Goal: Information Seeking & Learning: Learn about a topic

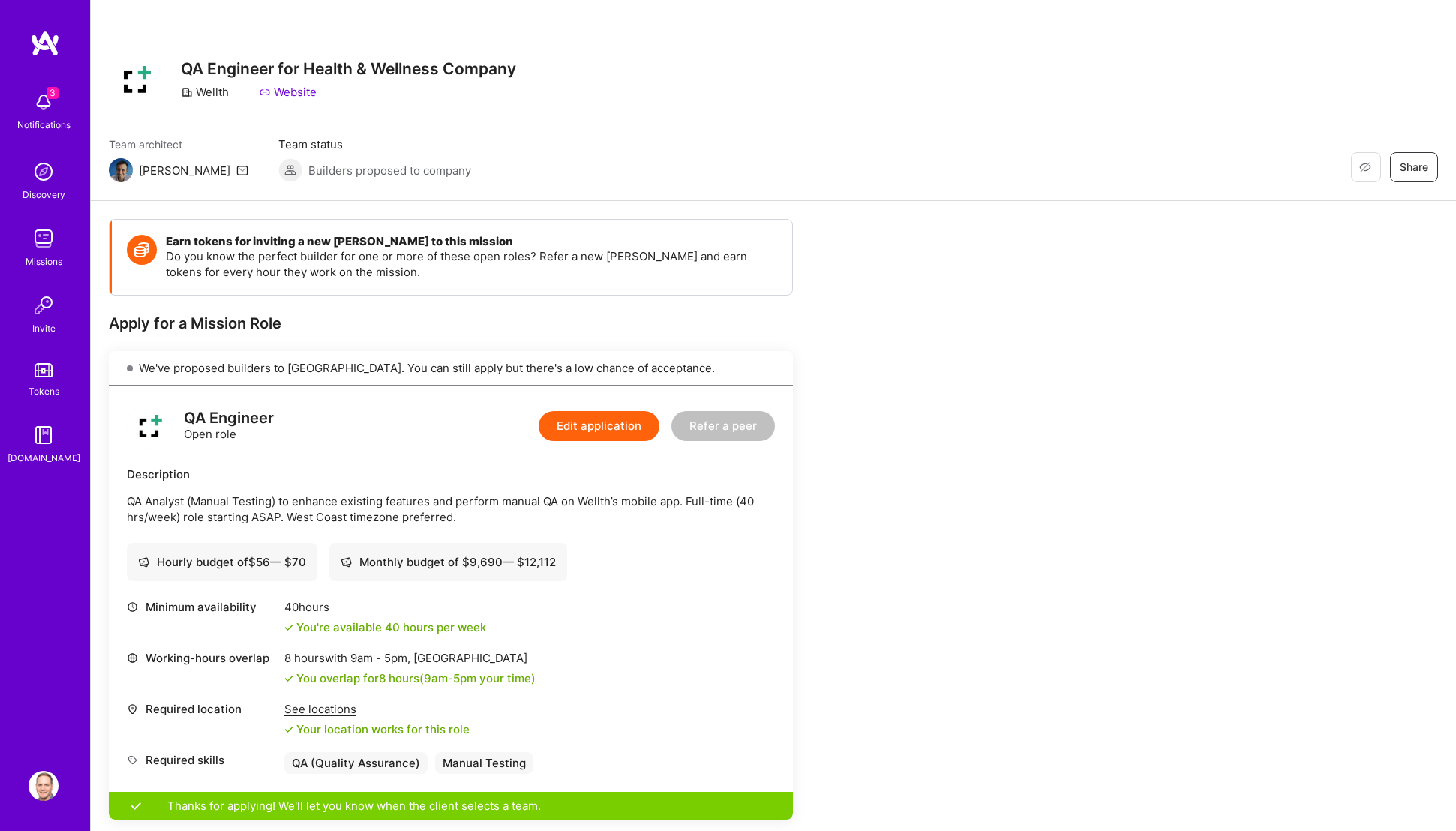
click at [148, 173] on div "[PERSON_NAME]" at bounding box center [184, 170] width 91 height 16
click at [147, 172] on div "[PERSON_NAME]" at bounding box center [184, 170] width 91 height 16
click at [44, 242] on img at bounding box center [44, 239] width 30 height 30
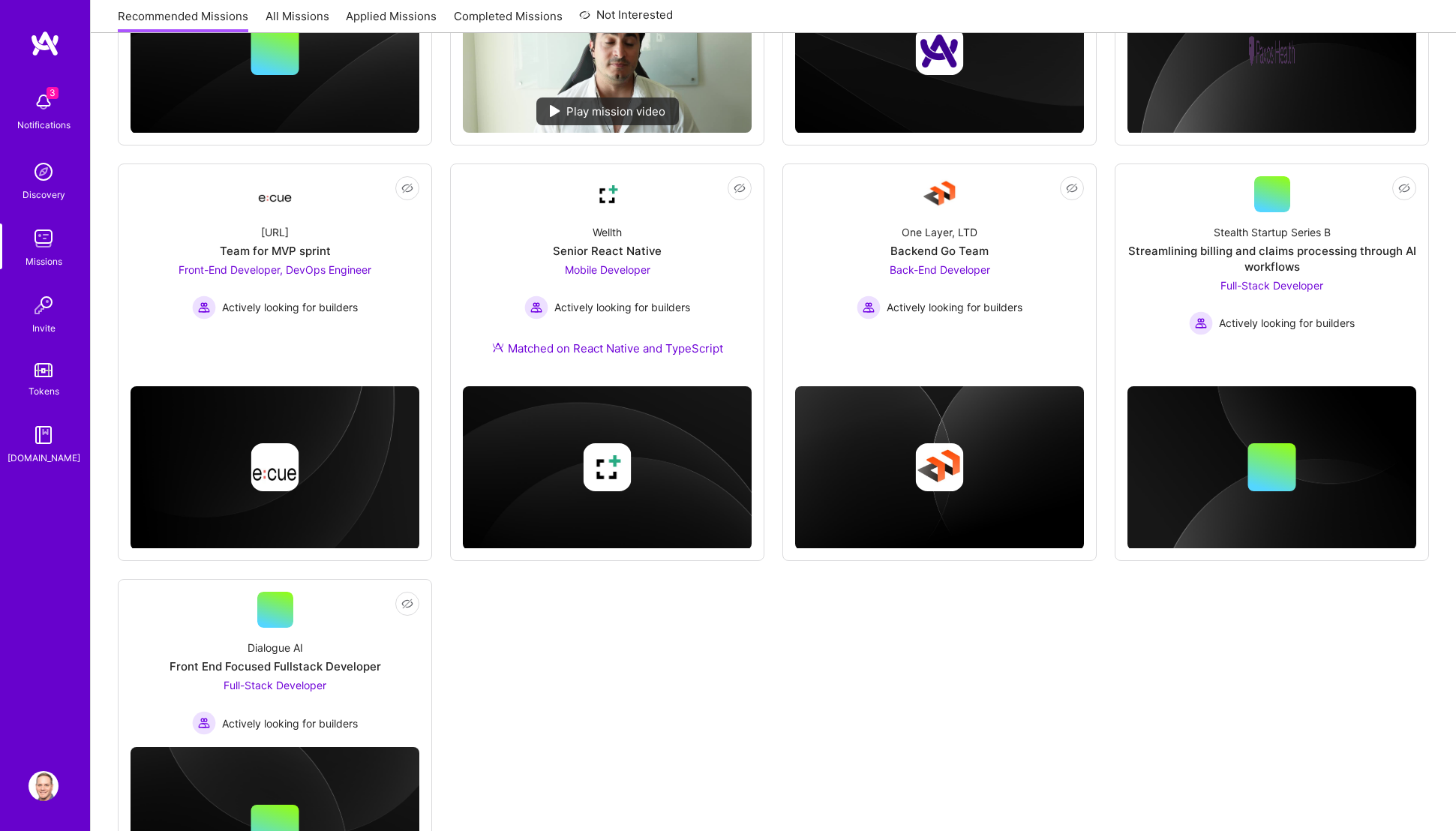
scroll to position [516, 0]
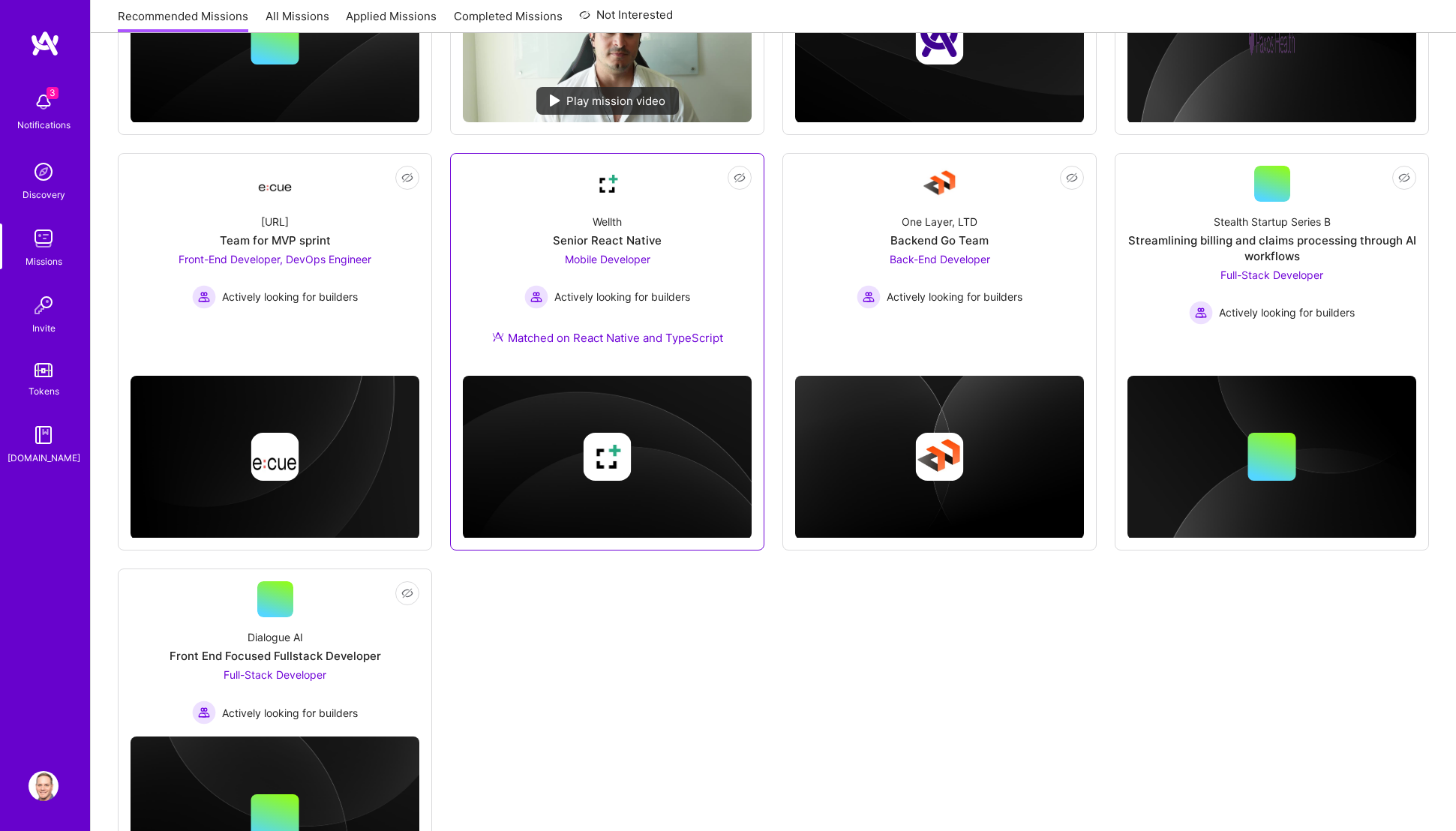
click at [607, 257] on span "Mobile Developer" at bounding box center [607, 259] width 85 height 13
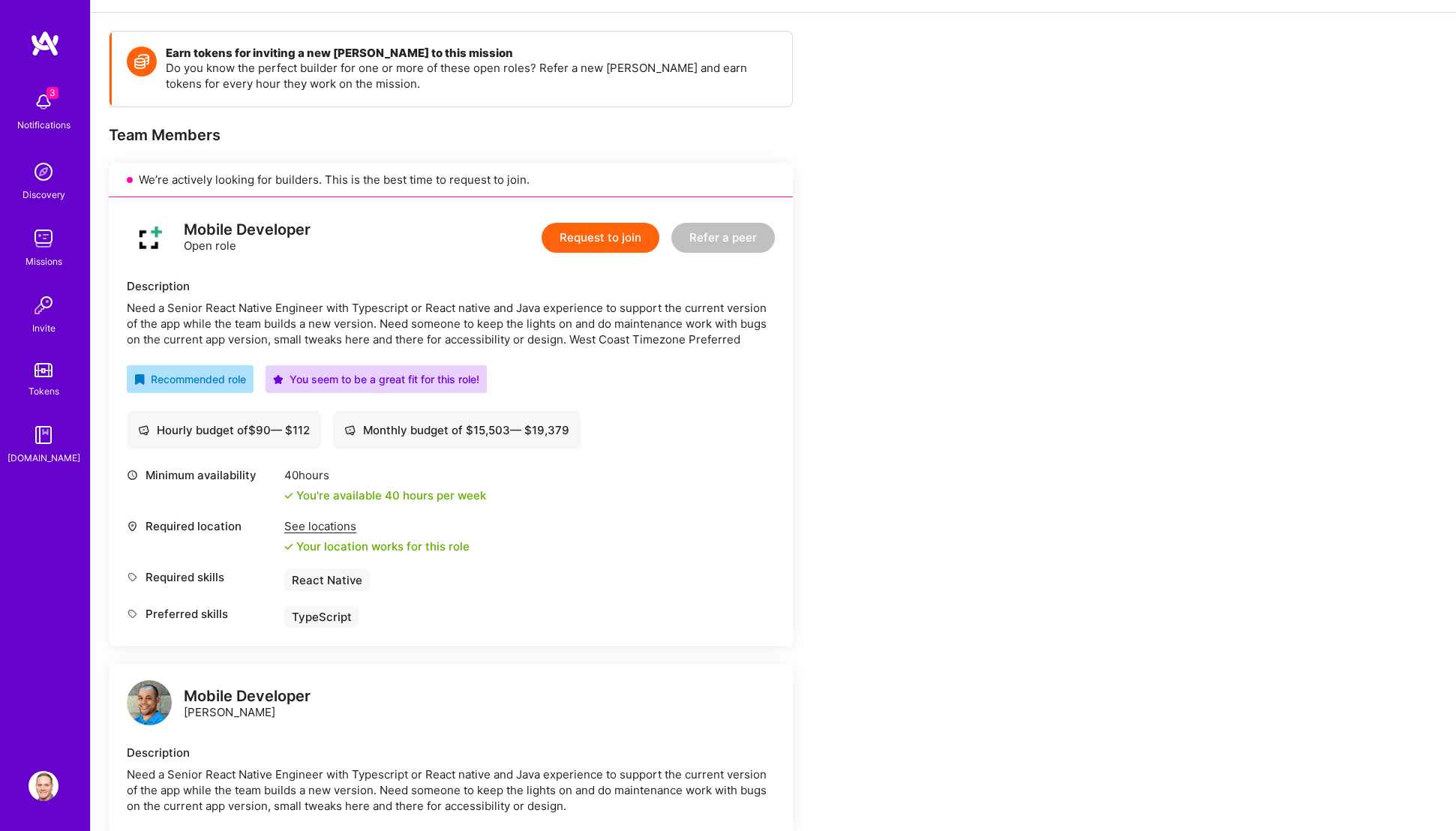
scroll to position [480, 0]
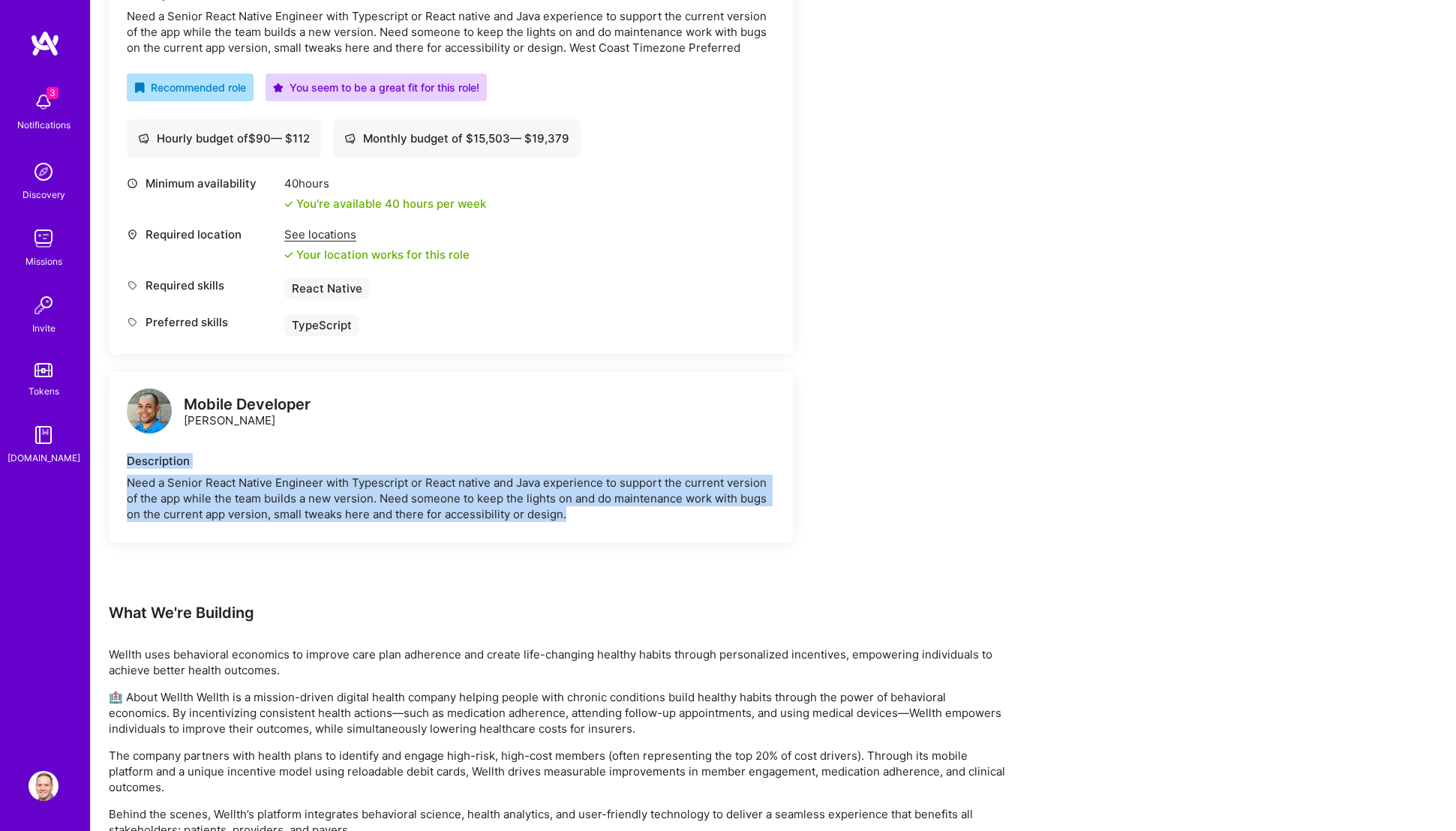
drag, startPoint x: 443, startPoint y: 483, endPoint x: 328, endPoint y: 443, distance: 121.8
click at [326, 452] on div "Mobile Developer [PERSON_NAME] Description Need a Senior React Native Engineer …" at bounding box center [450, 457] width 684 height 171
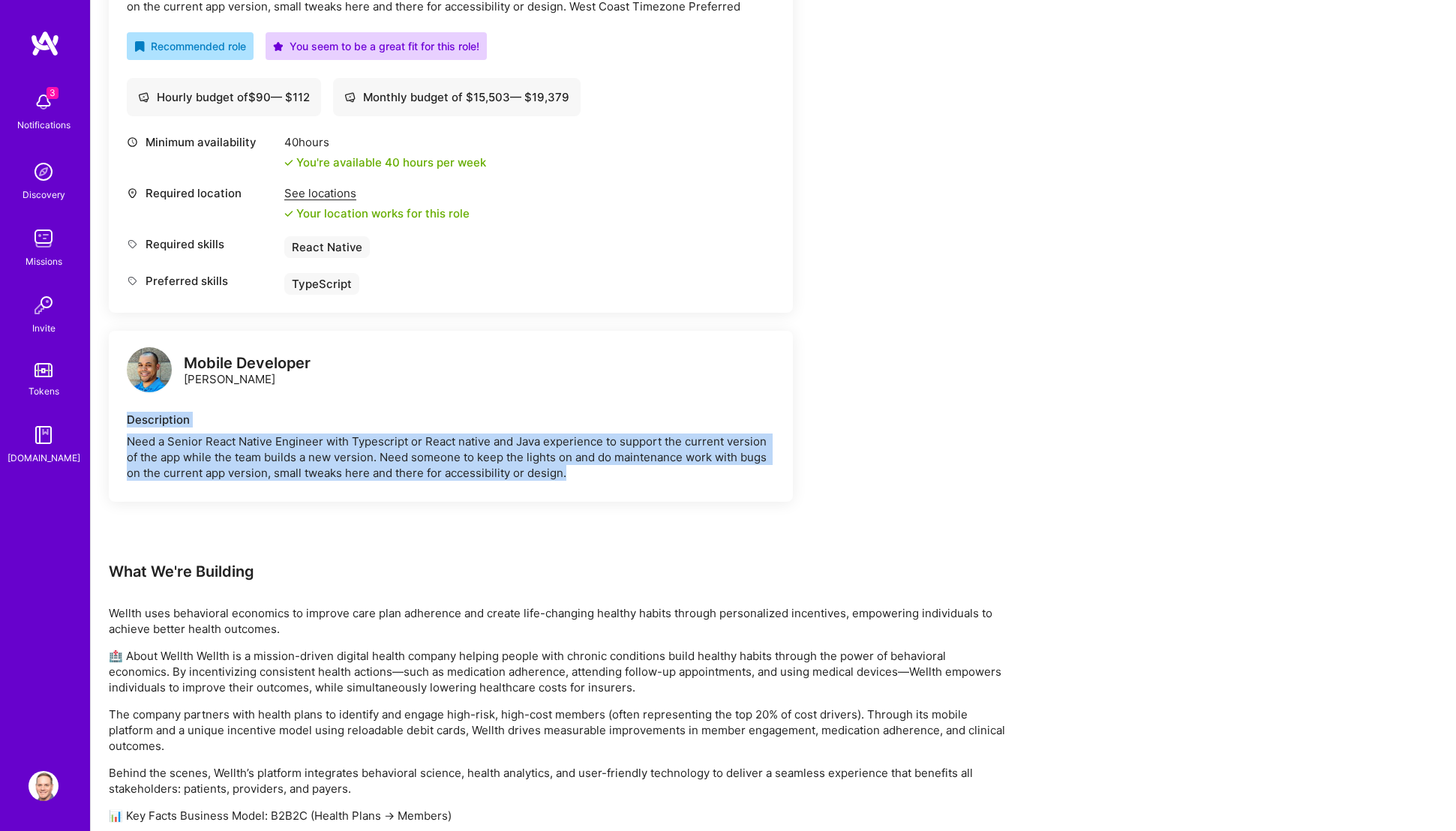
scroll to position [752, 0]
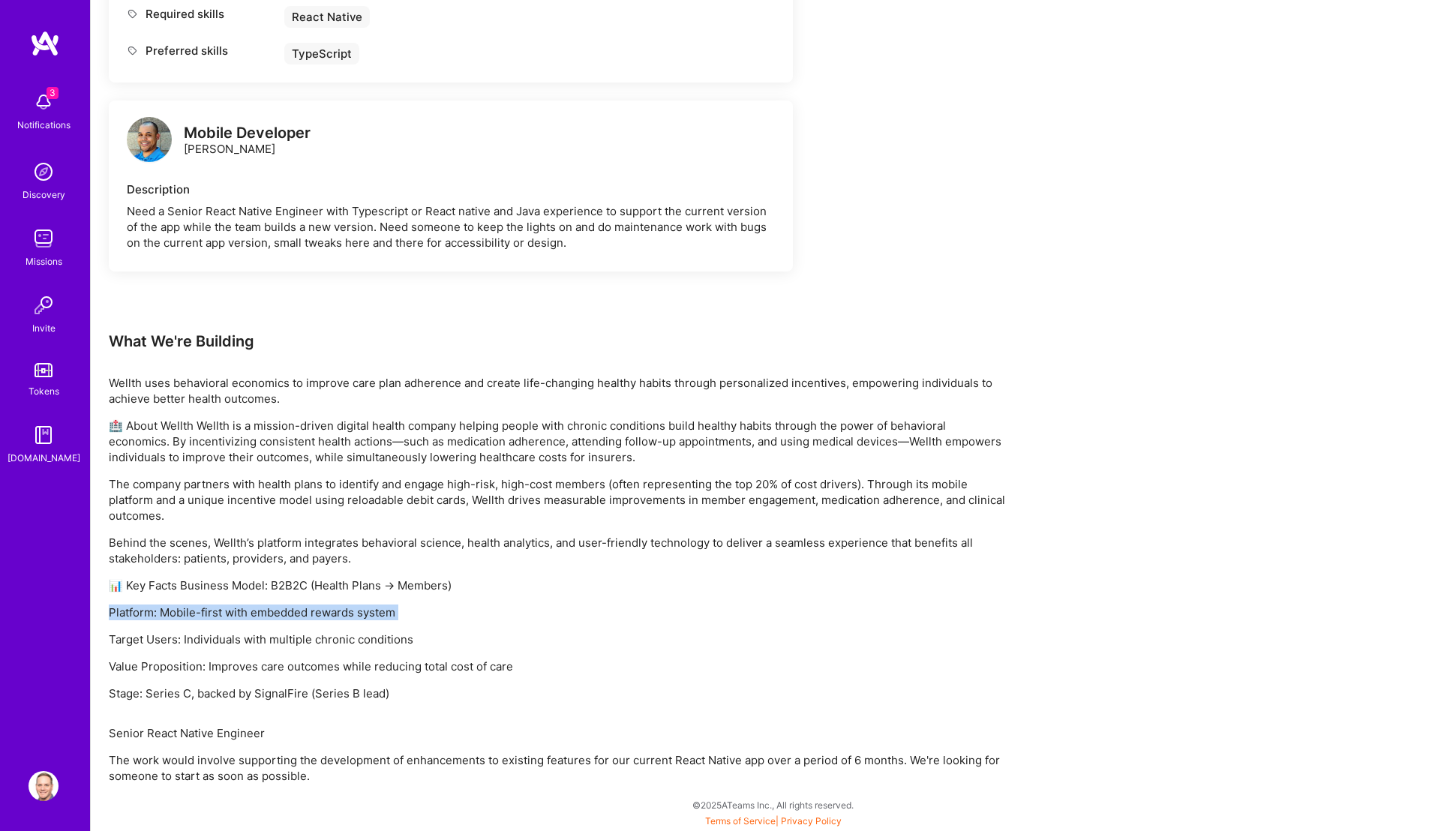
drag, startPoint x: 392, startPoint y: 620, endPoint x: 236, endPoint y: 598, distance: 157.5
click at [236, 598] on div "Wellth uses behavioral economics to improve care plan adherence and create life…" at bounding box center [558, 538] width 900 height 326
drag, startPoint x: 267, startPoint y: 626, endPoint x: 226, endPoint y: 582, distance: 60.1
click at [226, 582] on div "Wellth uses behavioral economics to improve care plan adherence and create life…" at bounding box center [558, 538] width 900 height 326
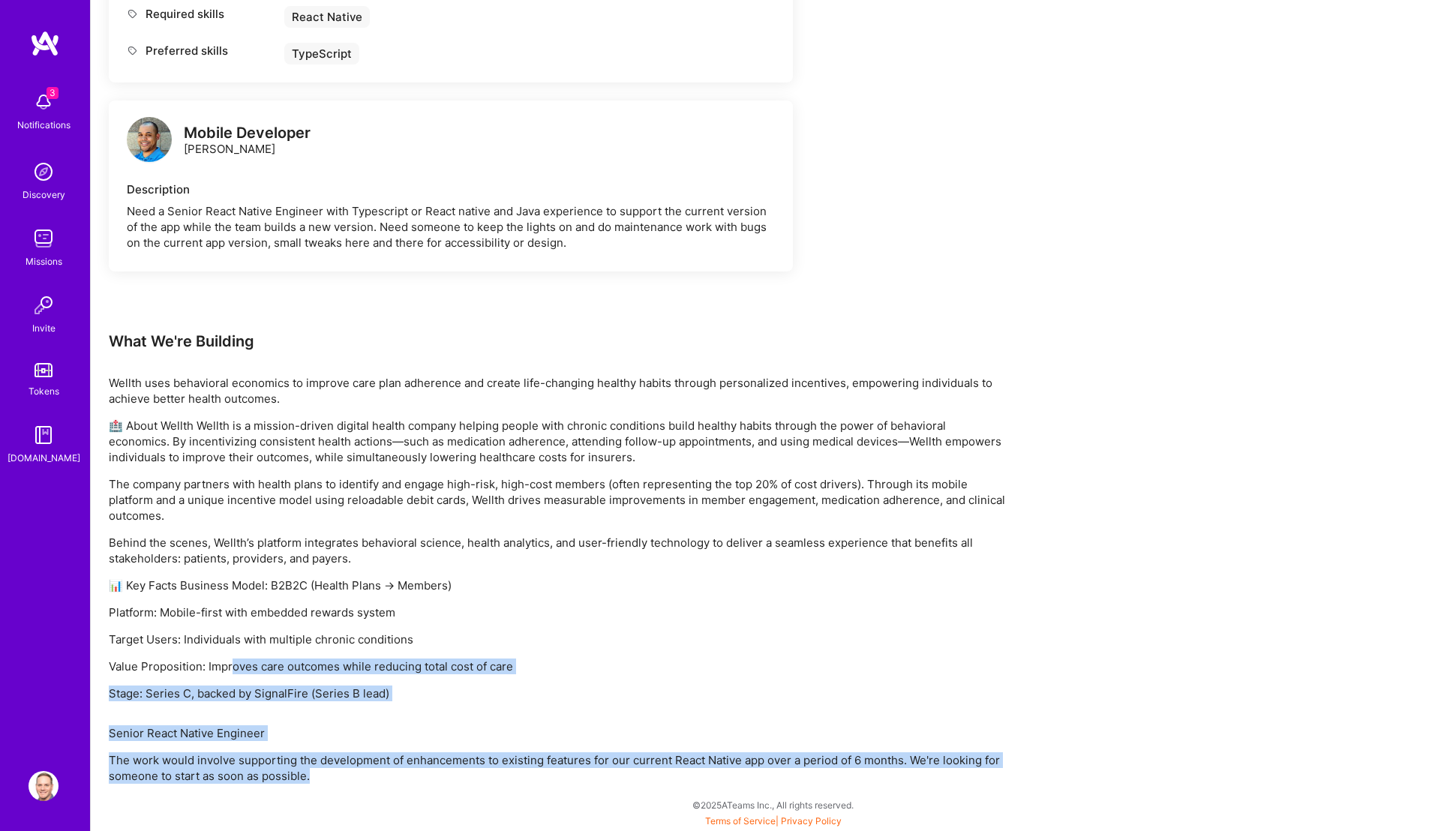
drag, startPoint x: 318, startPoint y: 772, endPoint x: 234, endPoint y: 665, distance: 136.0
click at [234, 665] on div "Earn tokens for inviting a new [PERSON_NAME] to this mission Do you know the pe…" at bounding box center [558, 125] width 900 height 1316
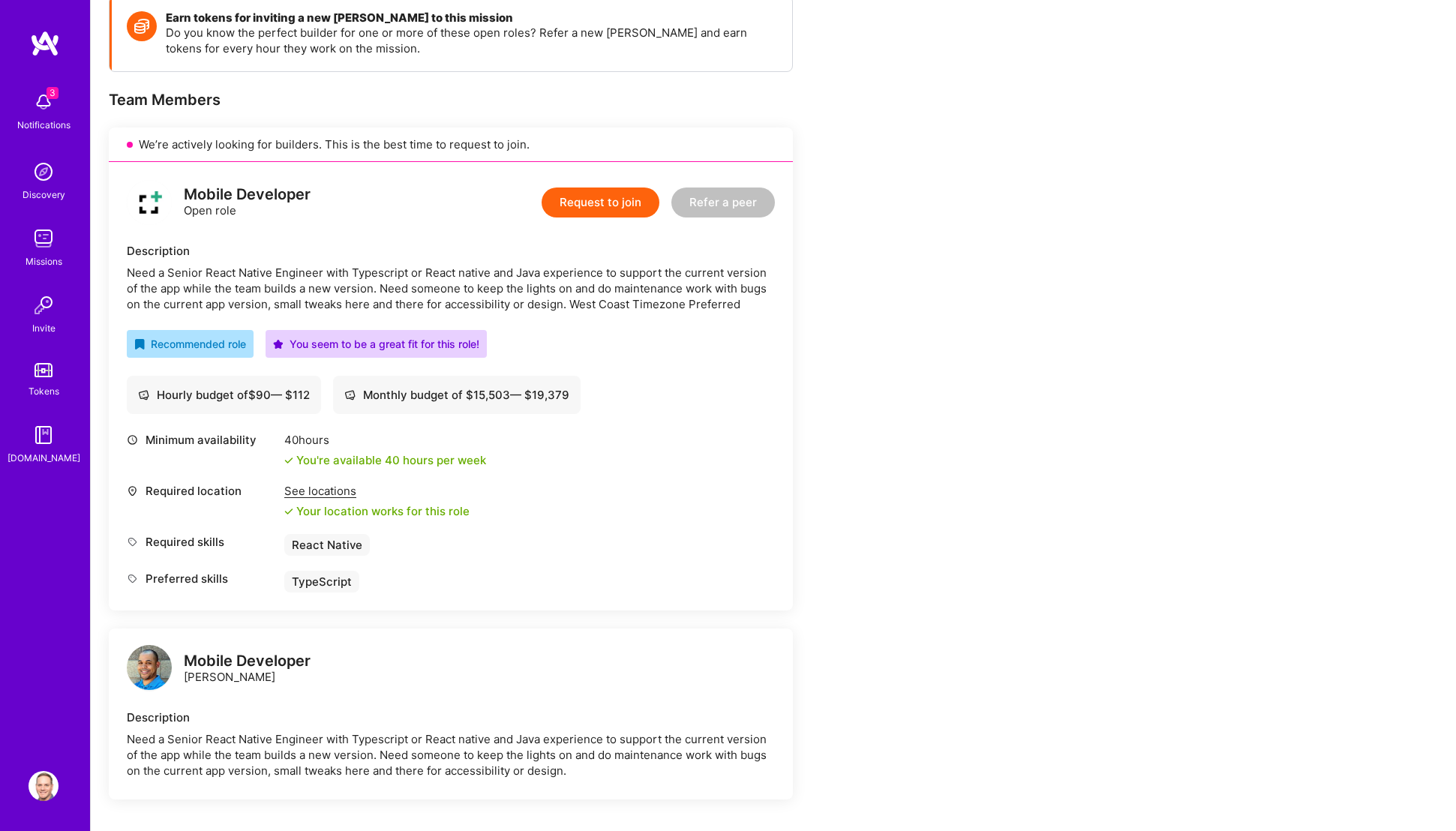
scroll to position [329, 0]
